Goal: Task Accomplishment & Management: Use online tool/utility

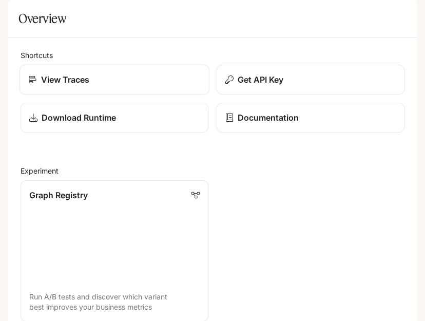
click at [191, 86] on div "View Traces" at bounding box center [114, 79] width 172 height 12
click at [191, 108] on html "Skip to main content Default Documentation Documentation Portal Overview Experi…" at bounding box center [212, 160] width 425 height 321
click at [13, 10] on icon "open drawer" at bounding box center [17, 14] width 10 height 10
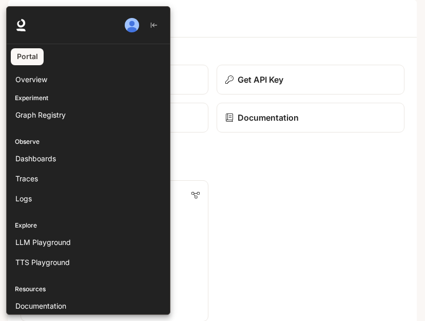
click at [36, 60] on link "Portal" at bounding box center [27, 56] width 33 height 17
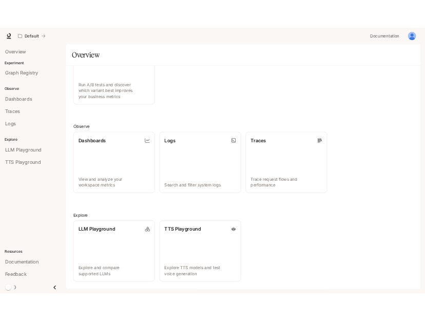
scroll to position [123, 0]
